Goal: Information Seeking & Learning: Learn about a topic

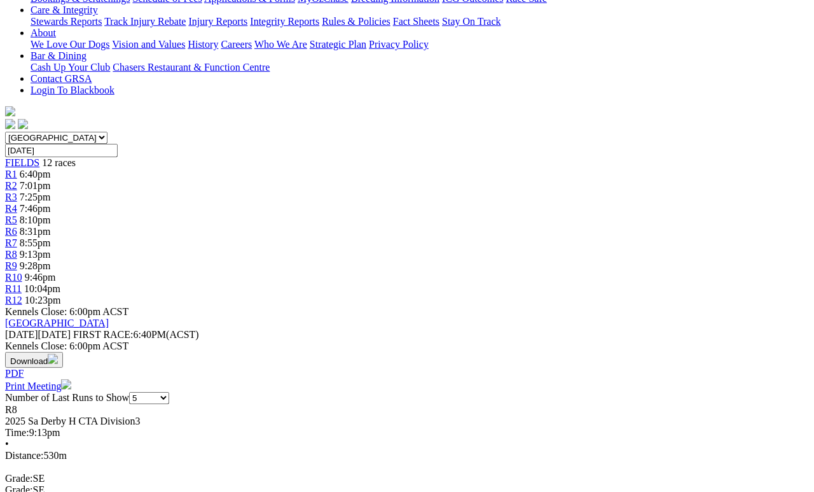
scroll to position [285, 0]
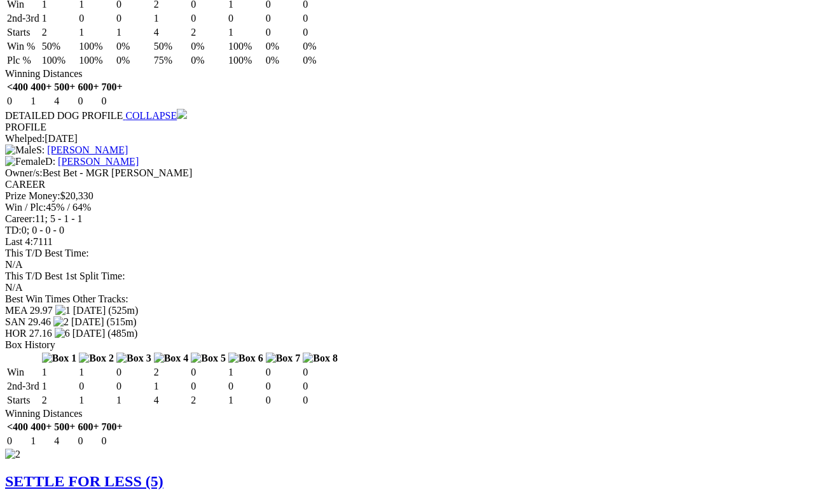
scroll to position [1153, 0]
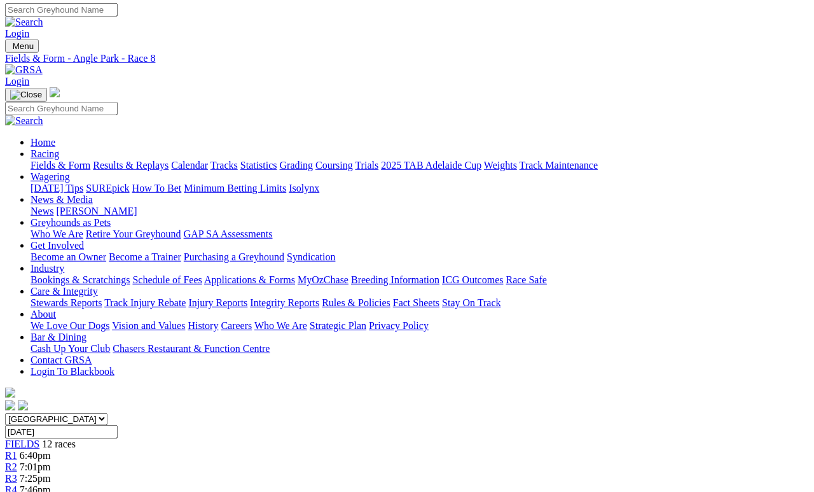
scroll to position [0, 0]
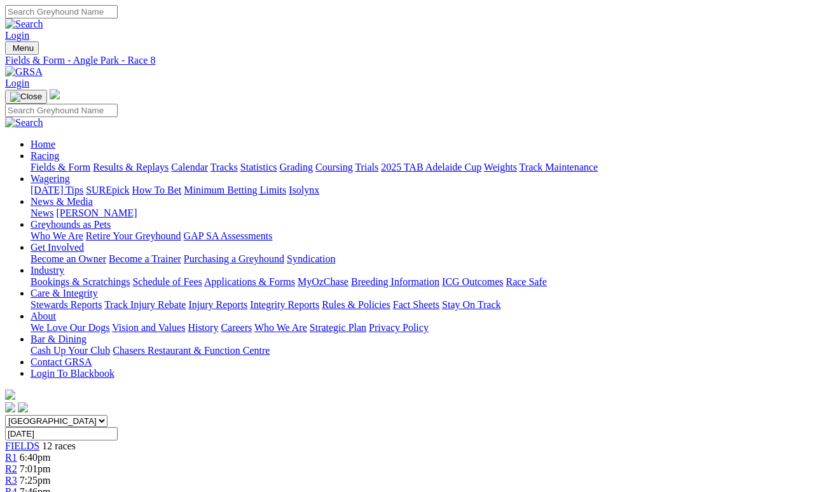
click at [39, 162] on link "Fields & Form" at bounding box center [61, 167] width 60 height 11
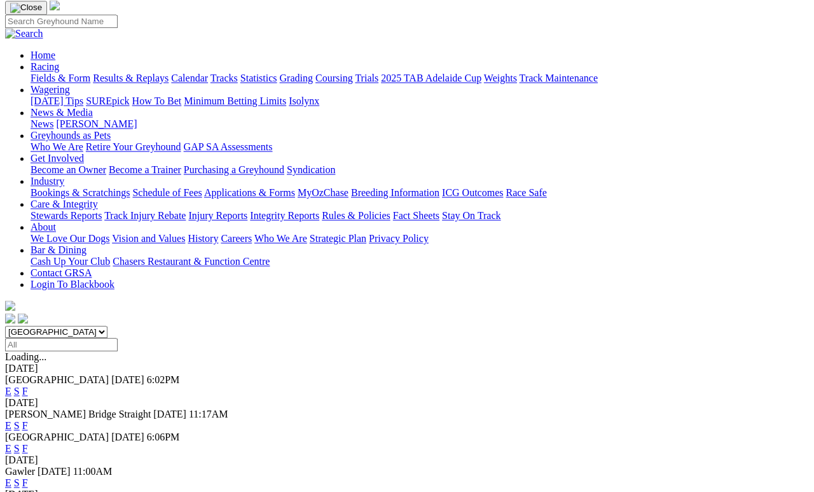
scroll to position [124, 0]
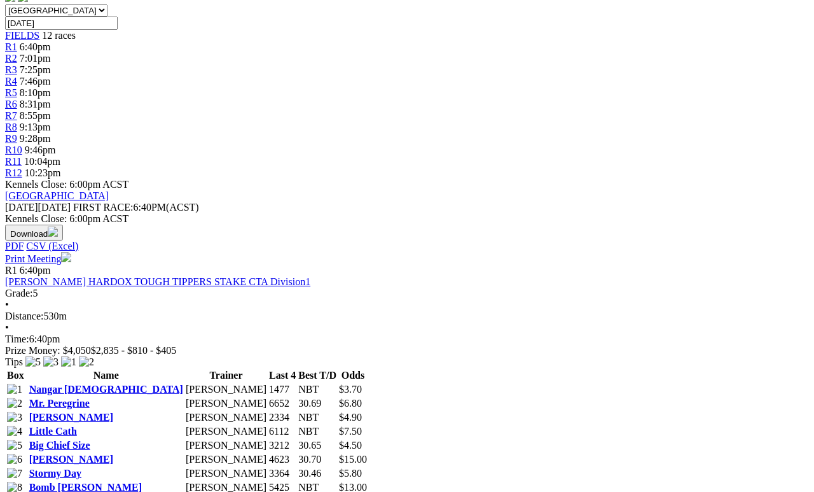
scroll to position [411, 0]
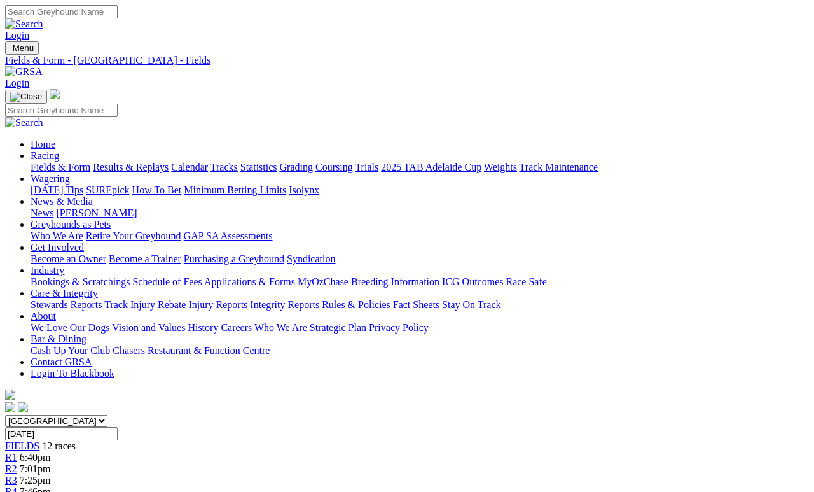
click at [17, 486] on link "R4" at bounding box center [11, 491] width 12 height 11
click at [164, 162] on link "Results & Replays" at bounding box center [131, 167] width 76 height 11
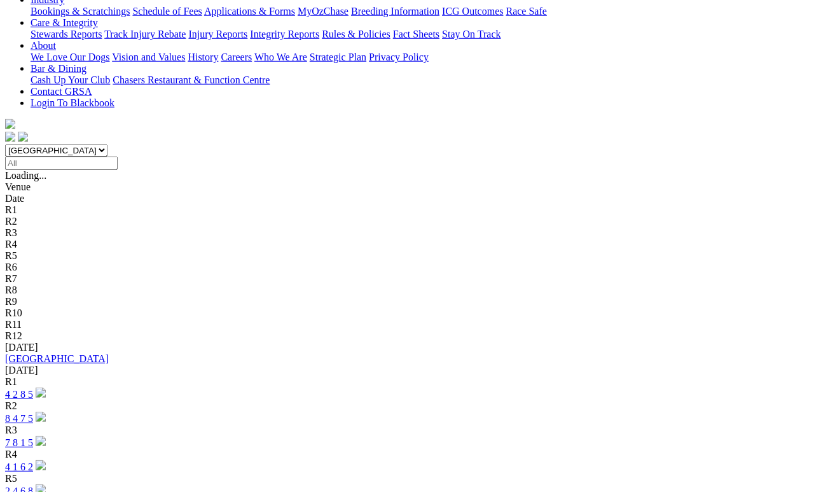
scroll to position [271, 0]
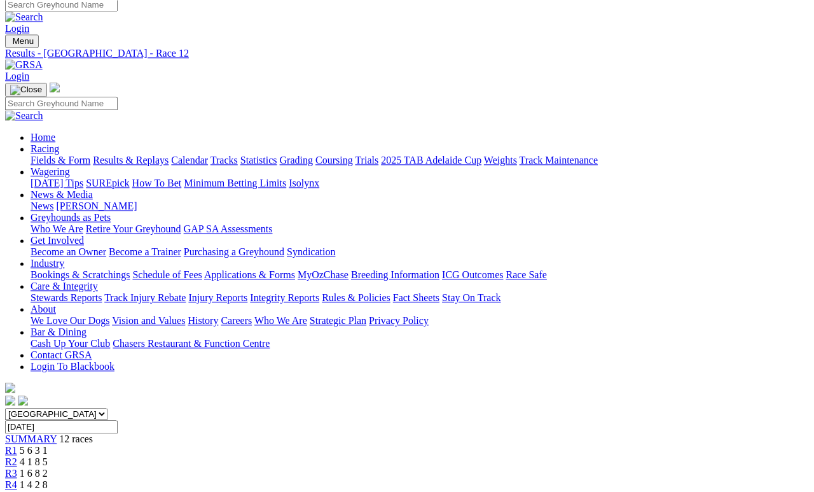
scroll to position [6, 0]
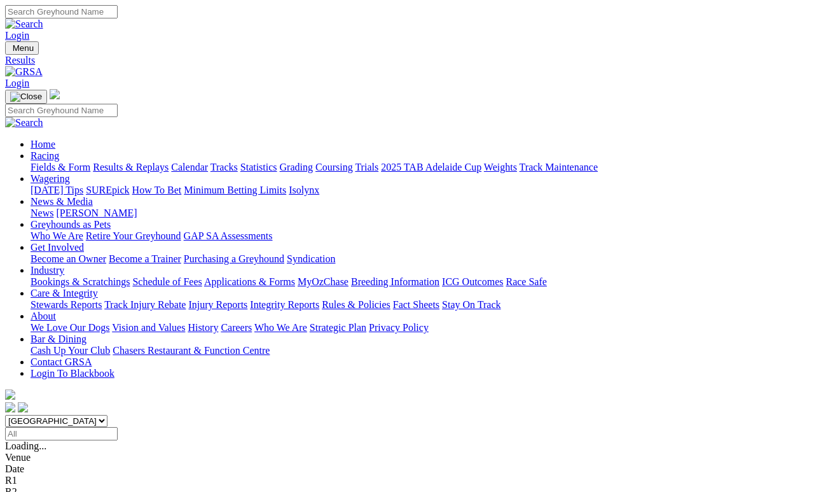
scroll to position [91, 0]
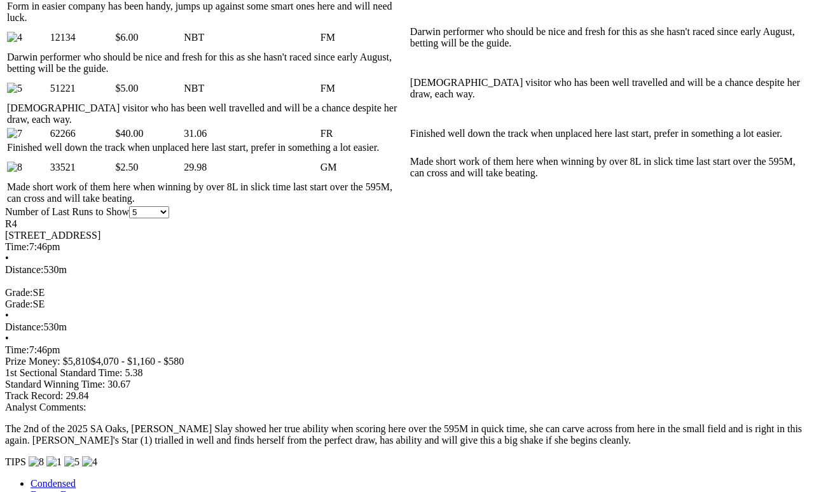
scroll to position [774, 0]
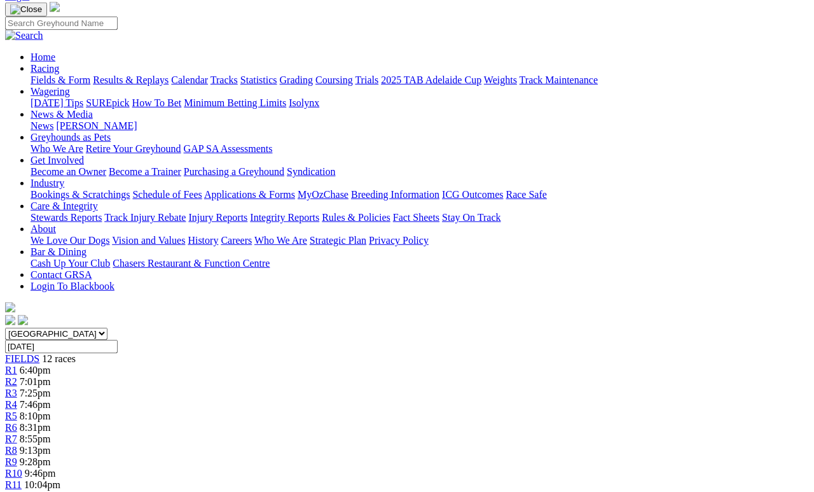
scroll to position [0, 0]
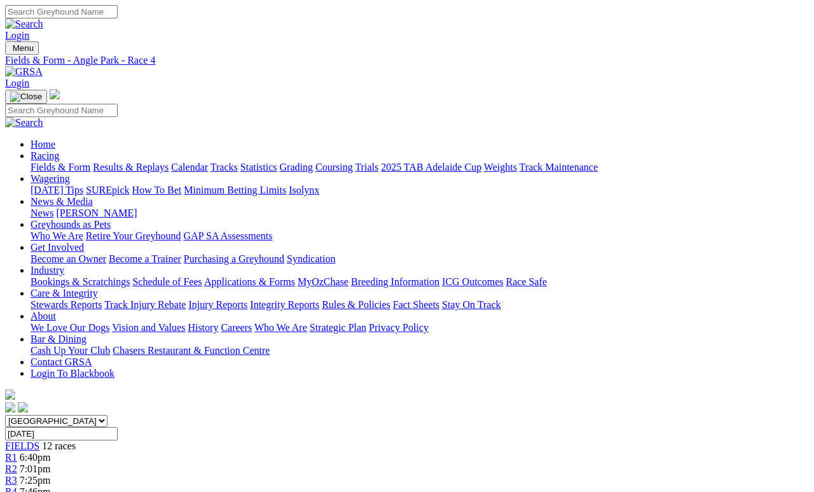
click at [39, 440] on span "FIELDS" at bounding box center [22, 445] width 34 height 11
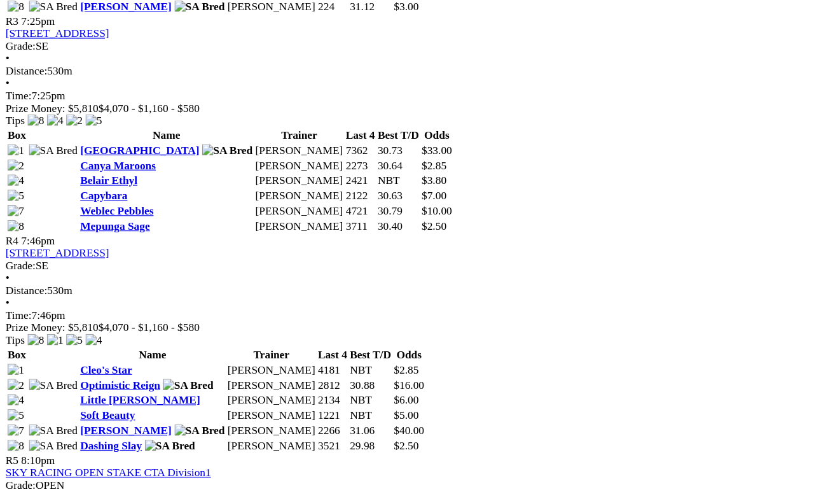
scroll to position [1079, 0]
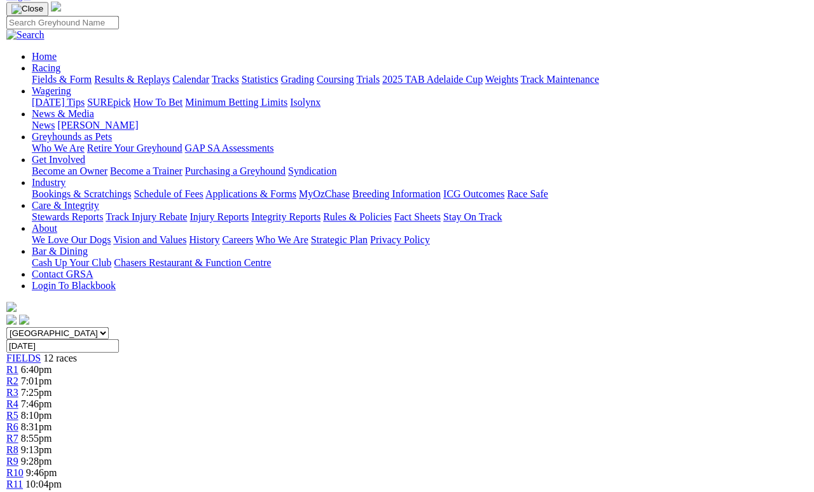
scroll to position [0, 0]
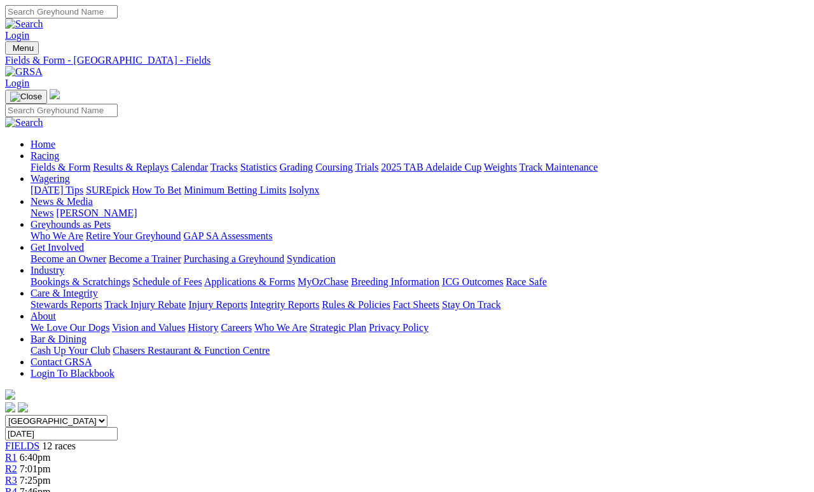
click at [51, 162] on link "Fields & Form" at bounding box center [61, 167] width 60 height 11
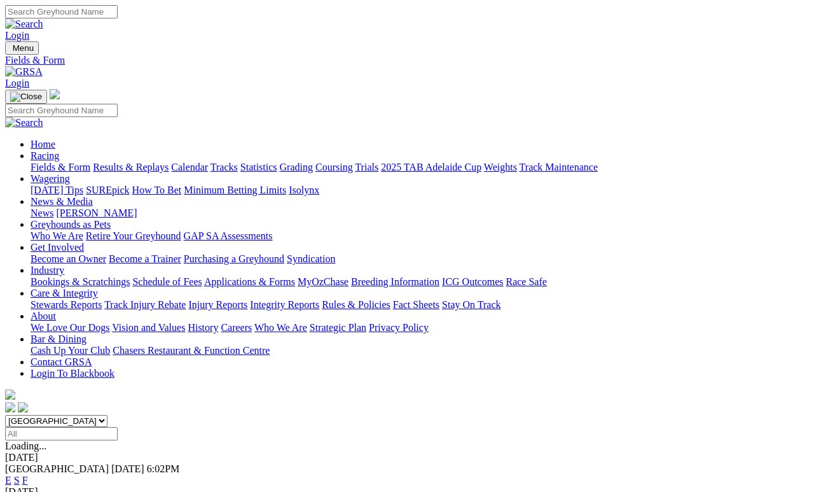
scroll to position [6, 0]
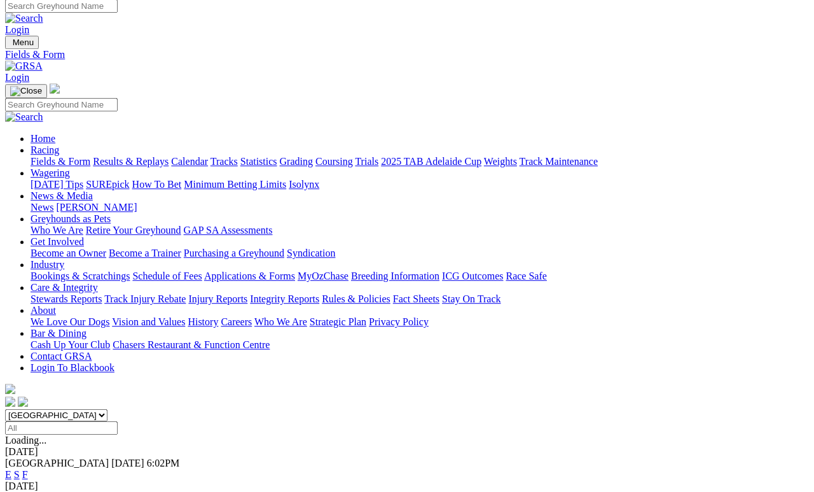
click at [28, 469] on span "F" at bounding box center [25, 474] width 6 height 11
click at [28, 469] on link "F" at bounding box center [25, 474] width 6 height 11
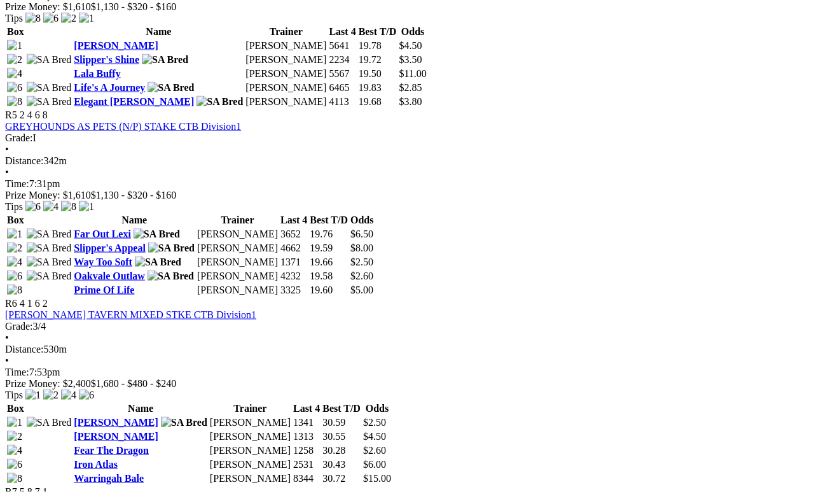
scroll to position [1352, 0]
